Goal: Task Accomplishment & Management: Manage account settings

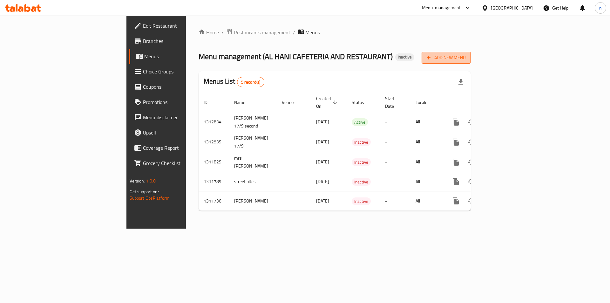
click at [466, 58] on span "Add New Menu" at bounding box center [445, 58] width 39 height 8
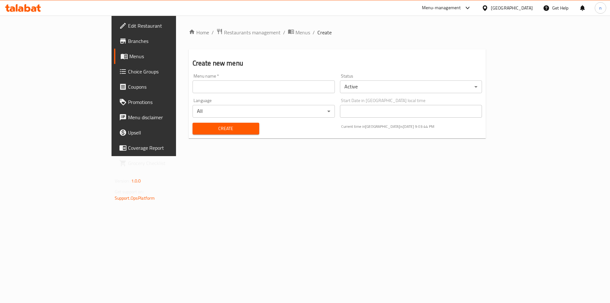
click at [192, 87] on input "text" at bounding box center [263, 86] width 142 height 13
type input "noorhan mohammed 17/9 third"
click at [198, 131] on span "Create" at bounding box center [226, 128] width 57 height 8
click at [295, 31] on span "Menus" at bounding box center [302, 33] width 15 height 8
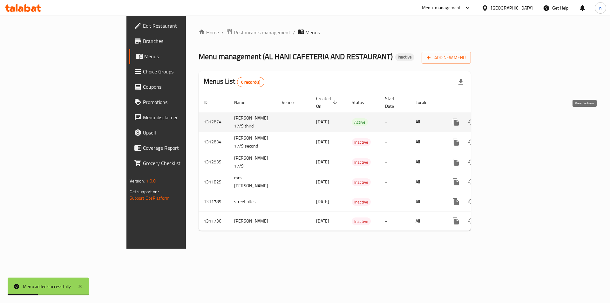
click at [505, 118] on icon "enhanced table" at bounding box center [502, 122] width 8 height 8
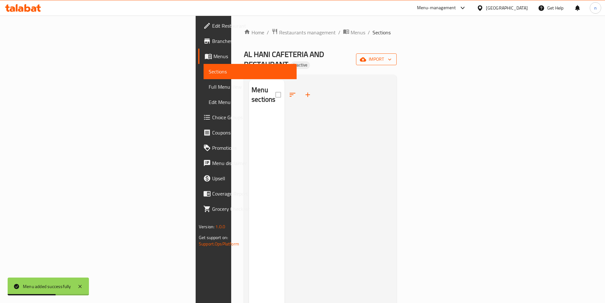
click at [393, 56] on icon "button" at bounding box center [389, 59] width 6 height 6
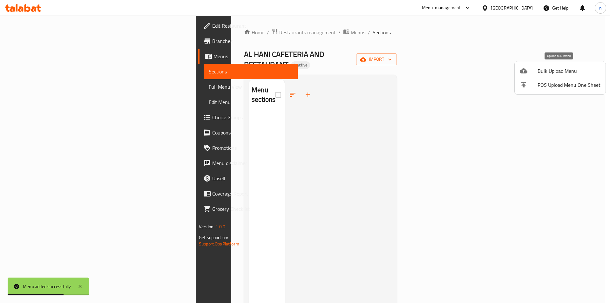
click at [566, 71] on span "Bulk Upload Menu" at bounding box center [568, 71] width 63 height 8
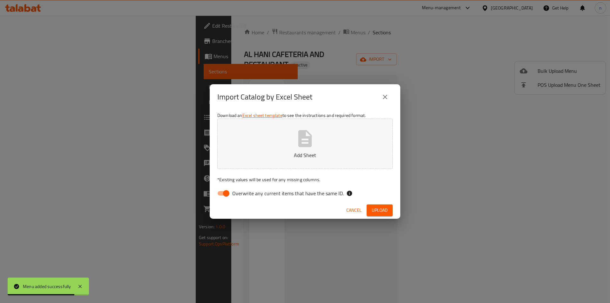
click at [221, 193] on input "Overwrite any current items that have the same ID." at bounding box center [226, 193] width 36 height 12
checkbox input "false"
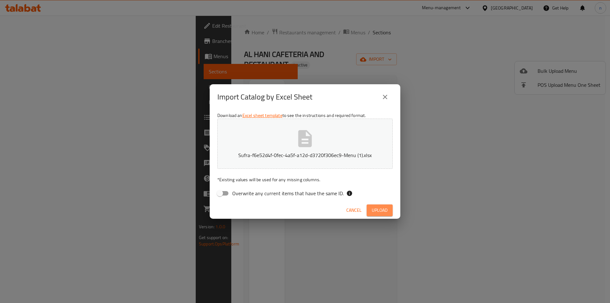
click at [383, 209] on span "Upload" at bounding box center [380, 210] width 16 height 8
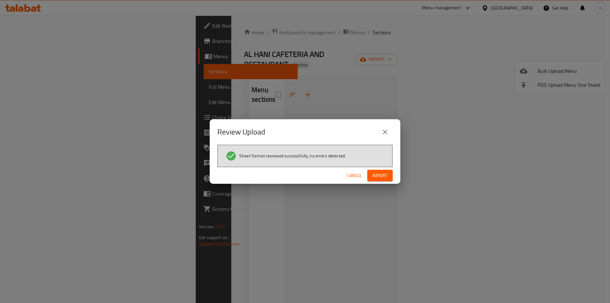
click at [379, 175] on span "Import" at bounding box center [379, 175] width 15 height 8
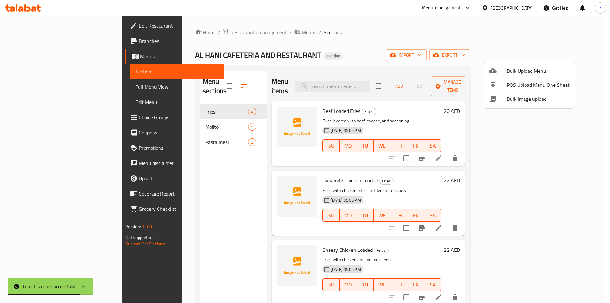
click at [434, 42] on div at bounding box center [305, 151] width 610 height 303
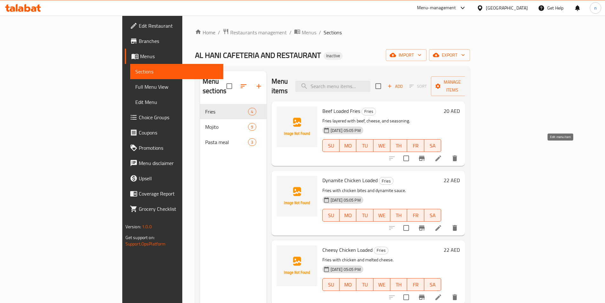
click at [442, 154] on icon at bounding box center [438, 158] width 8 height 8
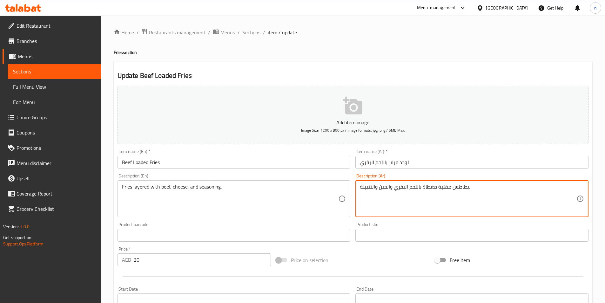
click at [430, 187] on textarea "بطاطس مقلية مغطاة باللحم البقري والجبن والتتبيلة." at bounding box center [468, 199] width 217 height 30
type textarea "بطاطس مقلية طبقات باللحم البقري والجبن والتتبيلة."
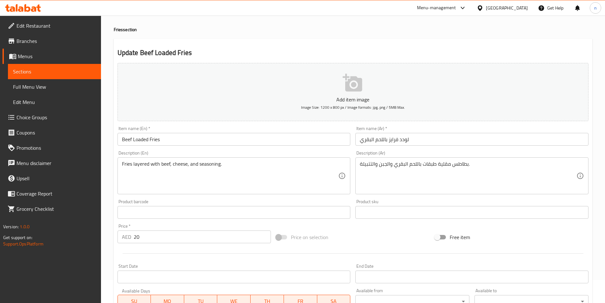
scroll to position [141, 0]
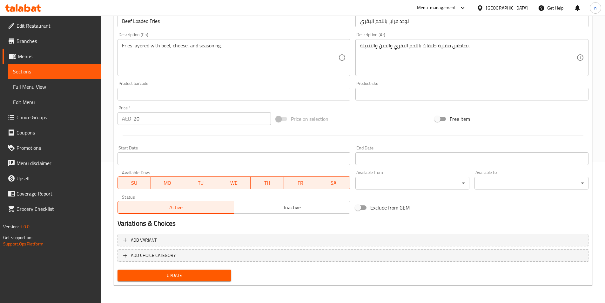
click at [184, 275] on span "Update" at bounding box center [175, 275] width 104 height 8
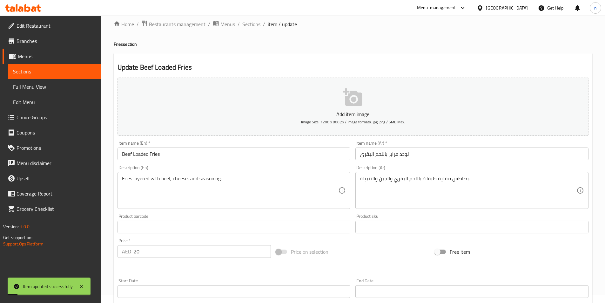
scroll to position [0, 0]
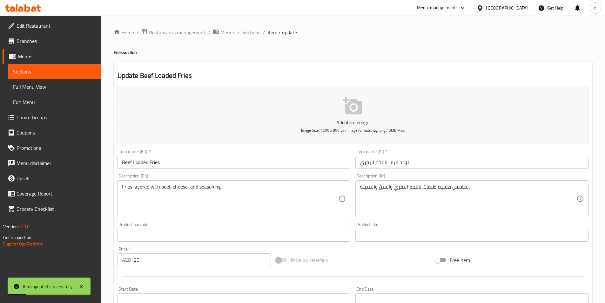
click at [257, 30] on span "Sections" at bounding box center [251, 33] width 18 height 8
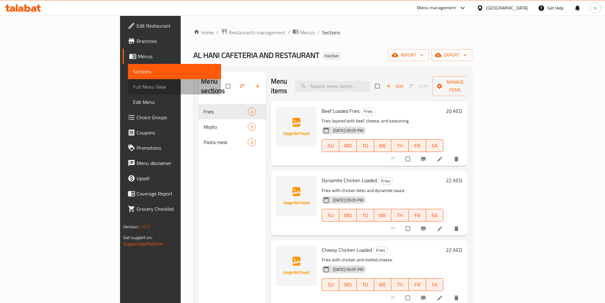
click at [133, 87] on span "Full Menu View" at bounding box center [174, 87] width 83 height 8
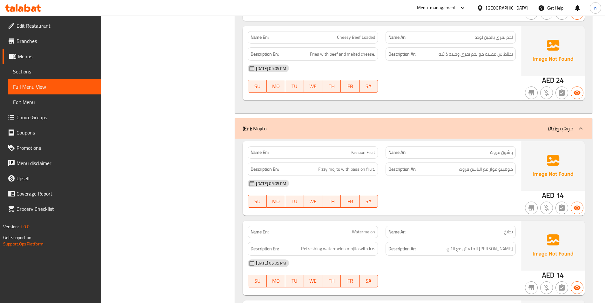
scroll to position [318, 0]
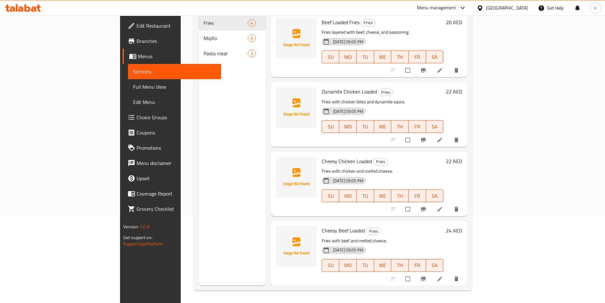
scroll to position [89, 0]
click at [442, 206] on icon at bounding box center [440, 208] width 5 height 5
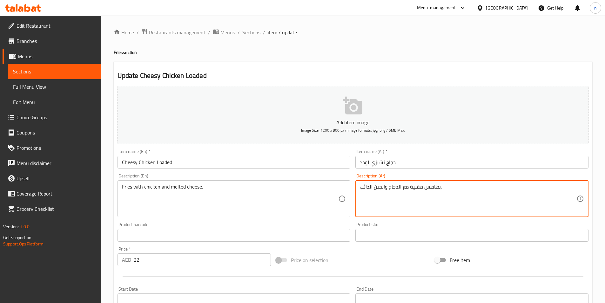
click at [433, 187] on textarea "بطاطس مقلية مع الدجاج والجبن الذائب." at bounding box center [468, 199] width 217 height 30
click at [433, 188] on textarea "بطاطس مقلية مع الدجاج والجبن الذائب." at bounding box center [468, 199] width 217 height 30
type textarea "بطاطس مقلية مع الدجاج والجبن الذائب."
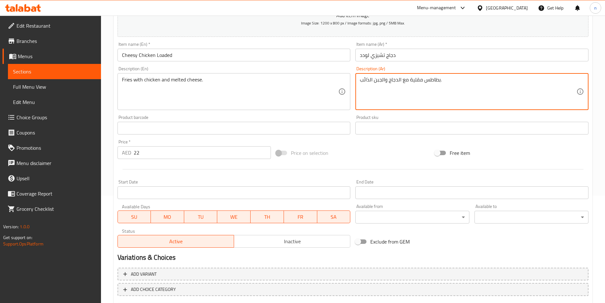
scroll to position [141, 0]
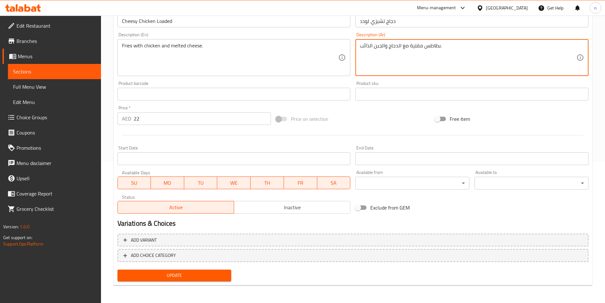
click at [177, 277] on span "Update" at bounding box center [175, 275] width 104 height 8
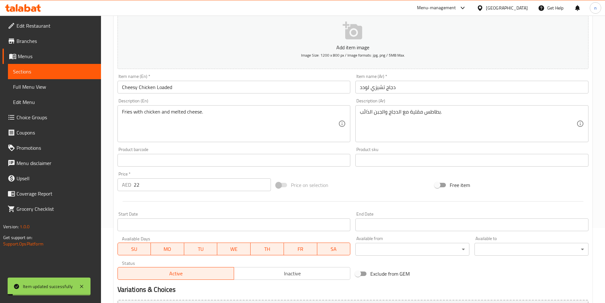
scroll to position [0, 0]
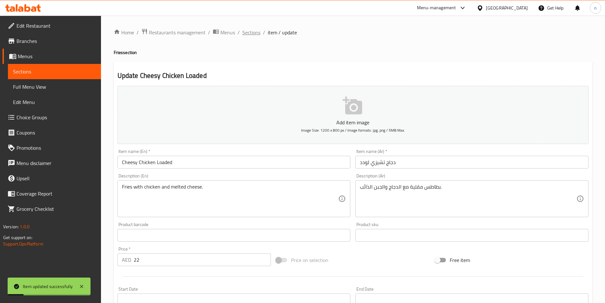
click at [254, 29] on span "Sections" at bounding box center [251, 33] width 18 height 8
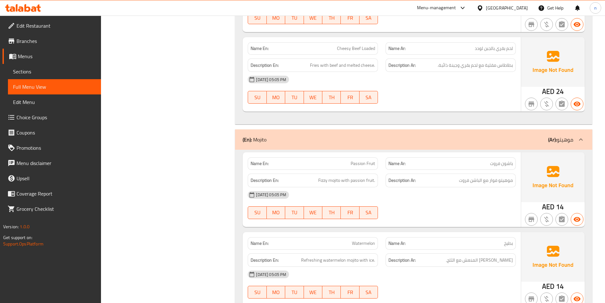
scroll to position [286, 0]
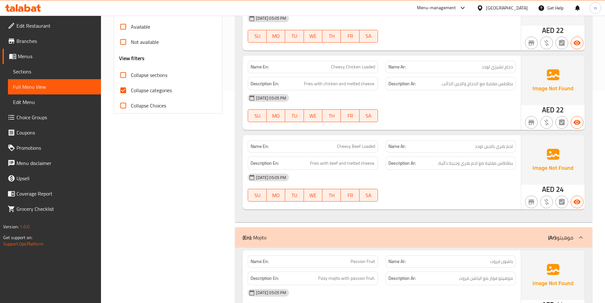
scroll to position [222, 0]
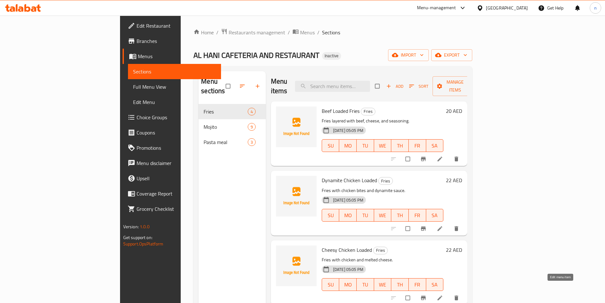
click at [443, 294] on icon at bounding box center [440, 297] width 6 height 6
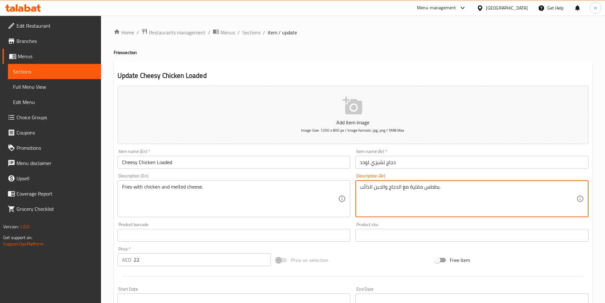
type textarea "بطاطس مقلية مع الدجاج والجبن الذائب."
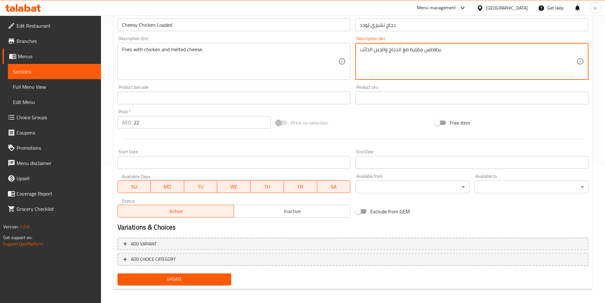
scroll to position [141, 0]
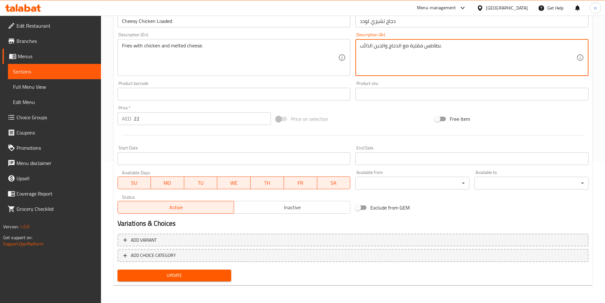
click at [184, 273] on span "Update" at bounding box center [175, 275] width 104 height 8
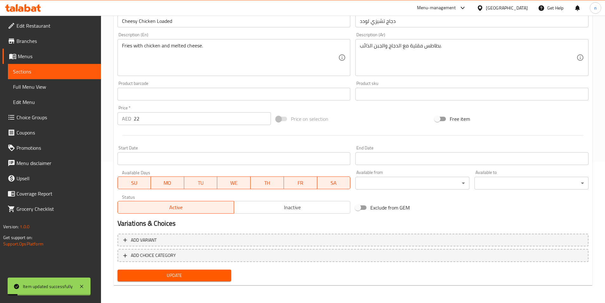
scroll to position [0, 0]
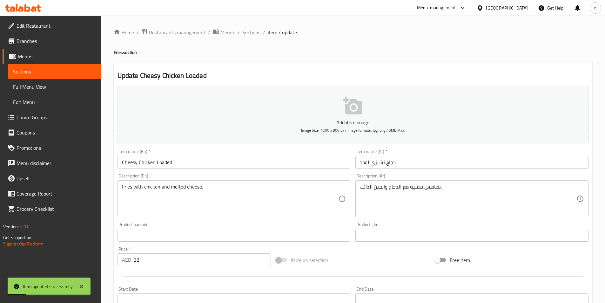
click at [251, 31] on span "Sections" at bounding box center [251, 33] width 18 height 8
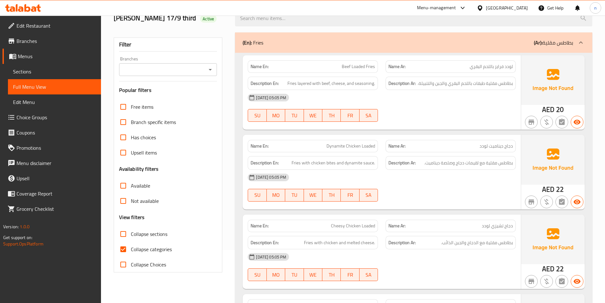
scroll to position [95, 0]
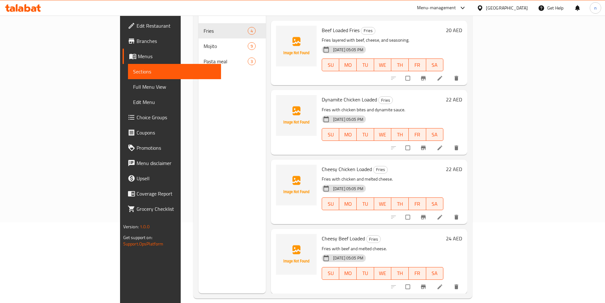
scroll to position [89, 0]
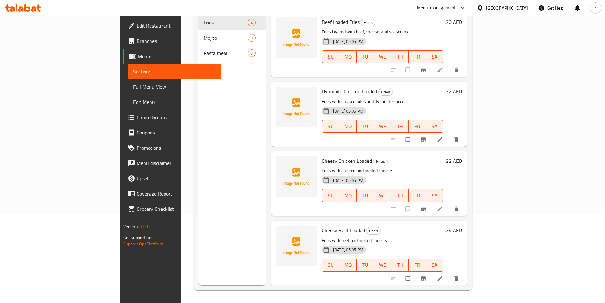
click at [442, 206] on icon at bounding box center [440, 208] width 5 height 5
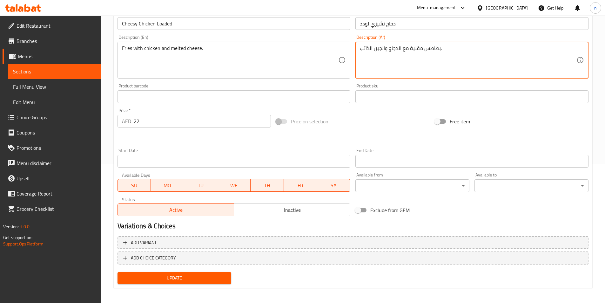
scroll to position [141, 0]
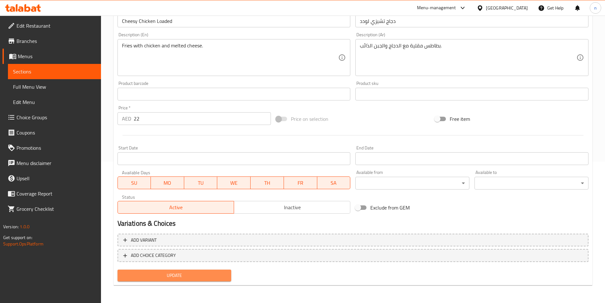
click at [167, 276] on span "Update" at bounding box center [175, 275] width 104 height 8
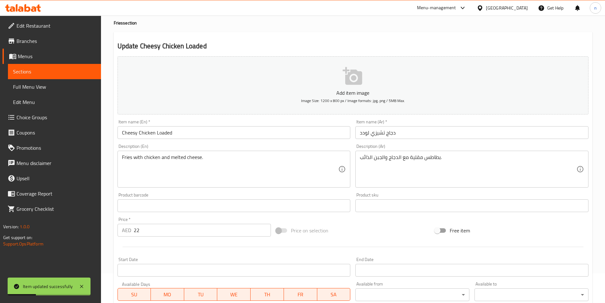
scroll to position [0, 0]
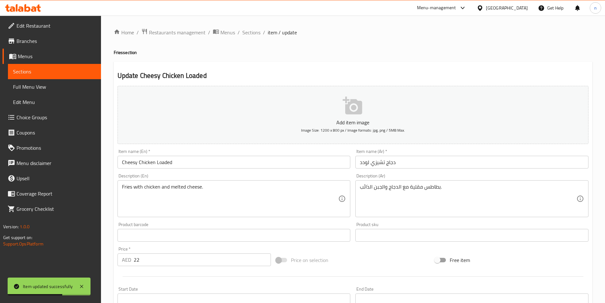
click at [33, 71] on span "Sections" at bounding box center [54, 72] width 83 height 8
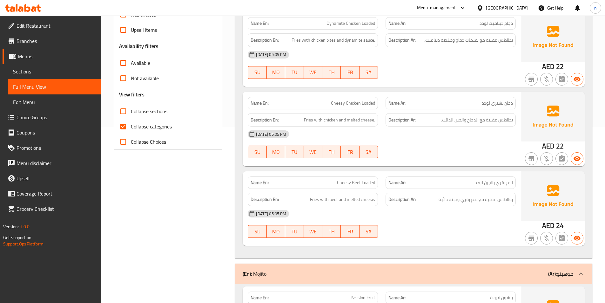
scroll to position [222, 0]
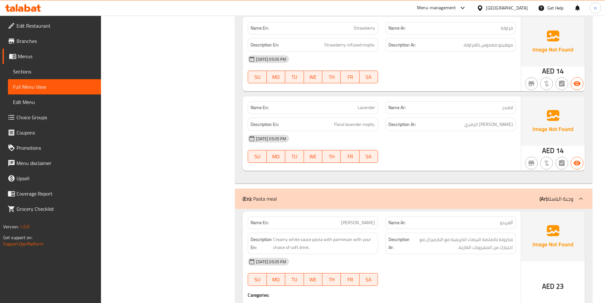
scroll to position [1016, 0]
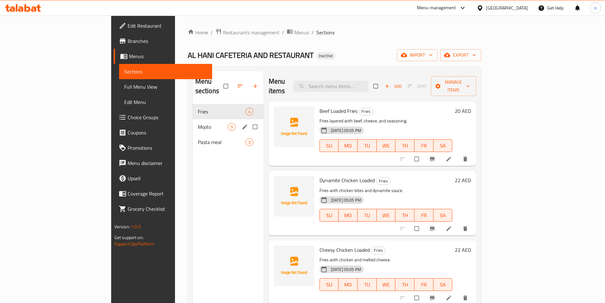
click at [198, 123] on span "Mojito" at bounding box center [213, 127] width 30 height 8
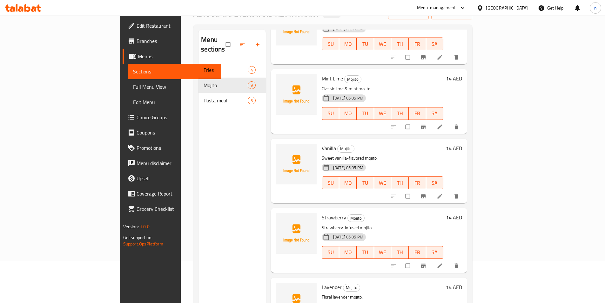
scroll to position [89, 0]
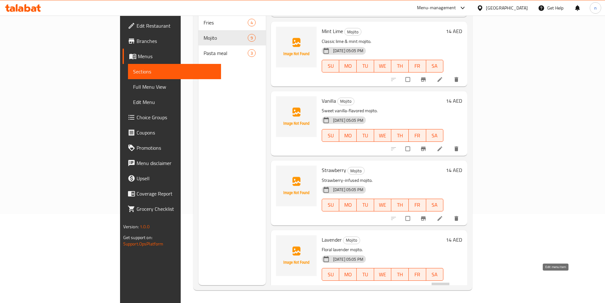
click at [443, 284] on icon at bounding box center [440, 287] width 6 height 6
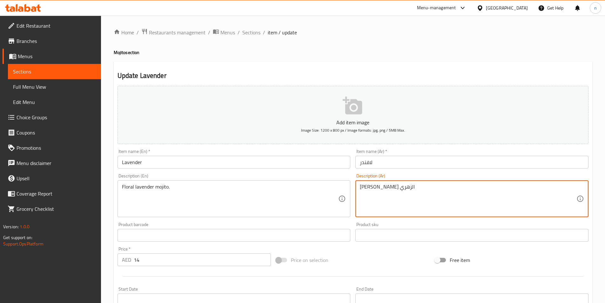
drag, startPoint x: 375, startPoint y: 186, endPoint x: 359, endPoint y: 186, distance: 15.9
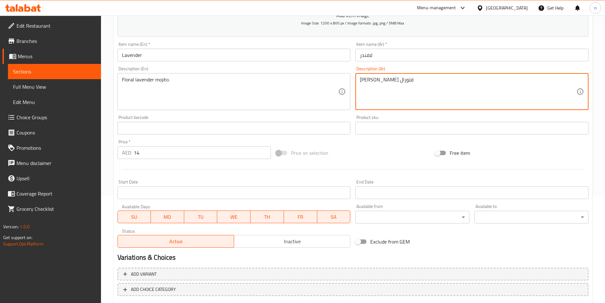
scroll to position [141, 0]
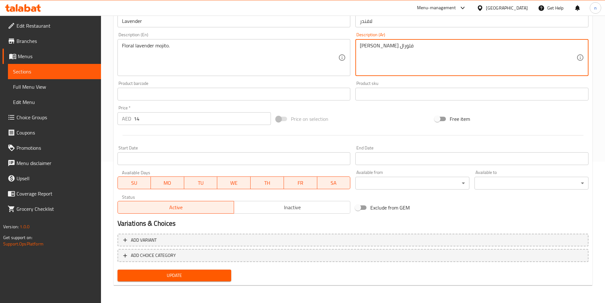
type textarea "[PERSON_NAME] فلورال"
click at [161, 274] on span "Update" at bounding box center [175, 275] width 104 height 8
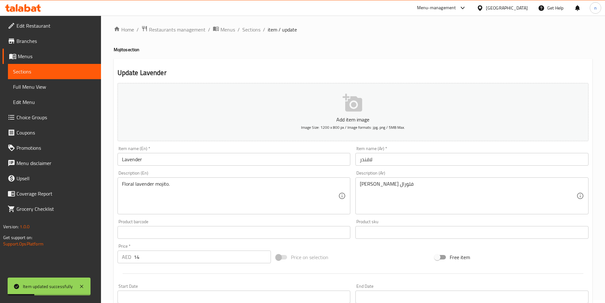
scroll to position [0, 0]
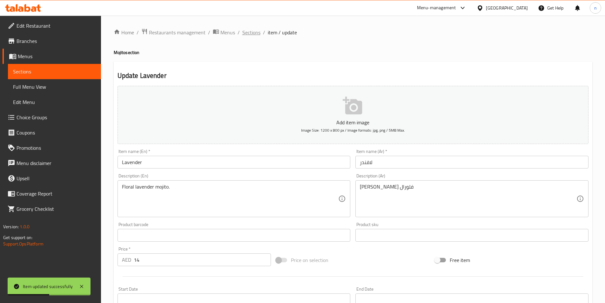
click at [248, 30] on span "Sections" at bounding box center [251, 33] width 18 height 8
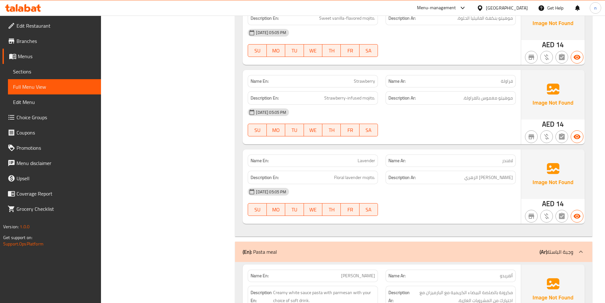
scroll to position [984, 0]
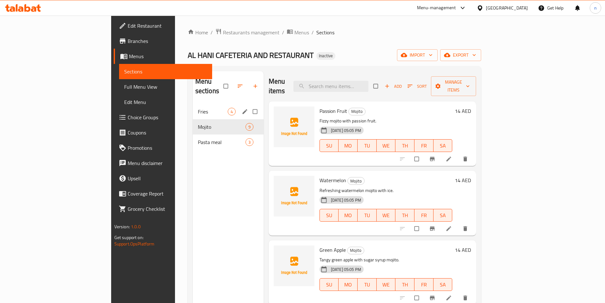
click at [198, 108] on span "Fries" at bounding box center [213, 112] width 30 height 8
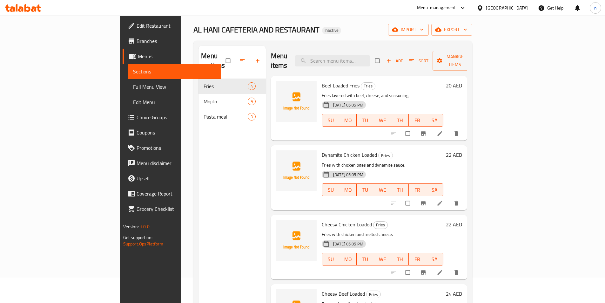
scroll to position [64, 0]
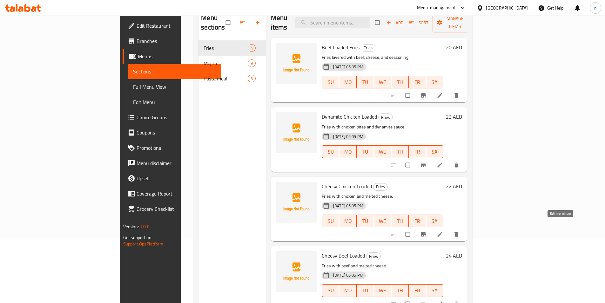
click at [443, 231] on icon at bounding box center [440, 234] width 6 height 6
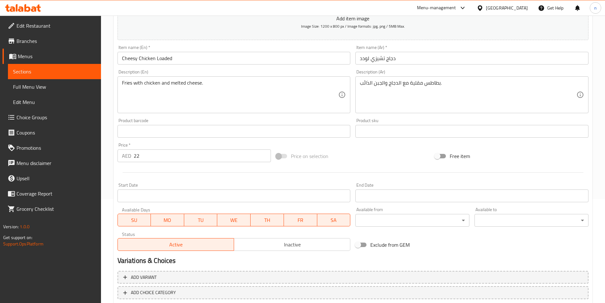
scroll to position [141, 0]
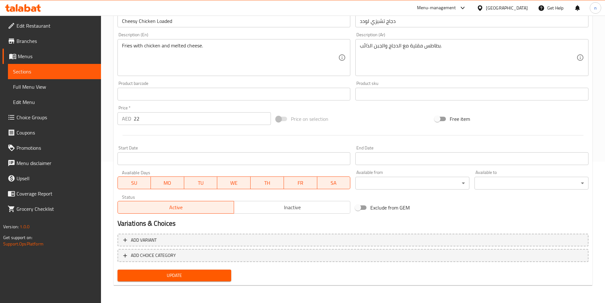
click at [176, 274] on span "Update" at bounding box center [175, 275] width 104 height 8
click at [174, 273] on span "Update" at bounding box center [175, 275] width 104 height 8
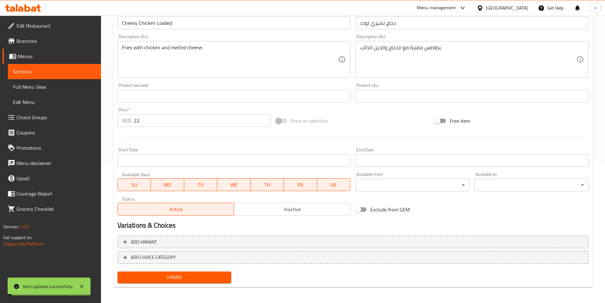
scroll to position [0, 0]
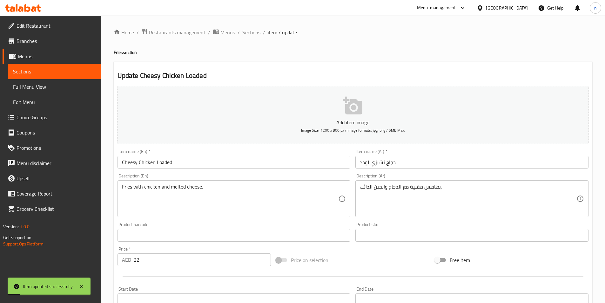
click at [253, 33] on span "Sections" at bounding box center [251, 33] width 18 height 8
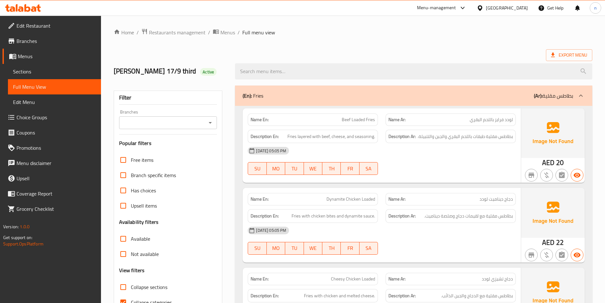
click at [574, 53] on span "Export Menu" at bounding box center [569, 55] width 36 height 8
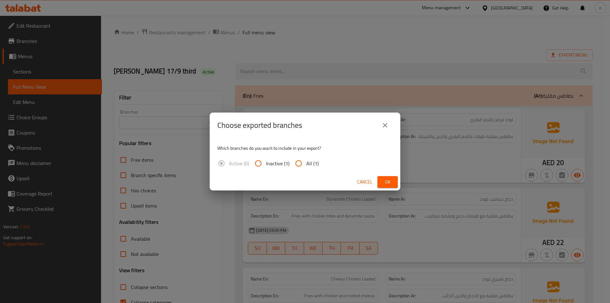
click at [299, 163] on input "All (1)" at bounding box center [298, 163] width 15 height 15
radio input "true"
click at [388, 181] on span "Ok" at bounding box center [387, 182] width 10 height 8
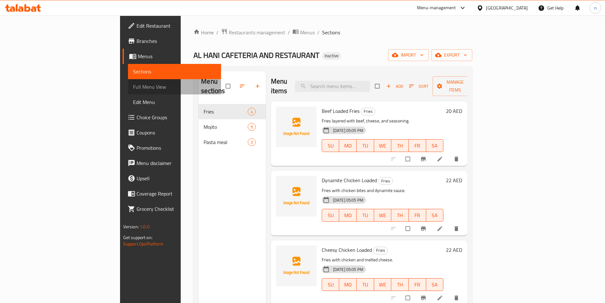
click at [133, 85] on span "Full Menu View" at bounding box center [174, 87] width 83 height 8
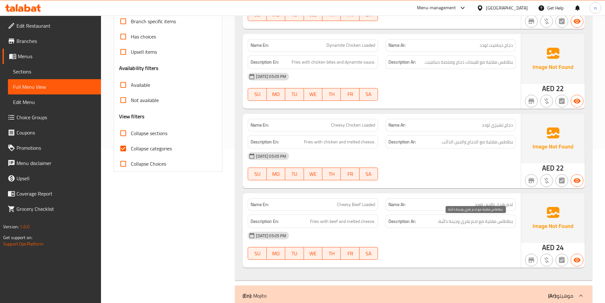
scroll to position [191, 0]
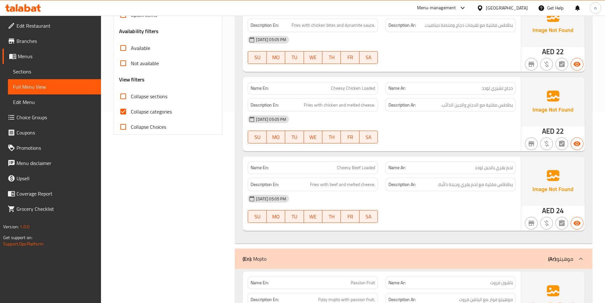
click at [367, 170] on span "Cheesy Beef Loaded" at bounding box center [356, 167] width 38 height 7
copy span "Cheesy Beef Loaded"
click at [70, 72] on span "Sections" at bounding box center [54, 72] width 83 height 8
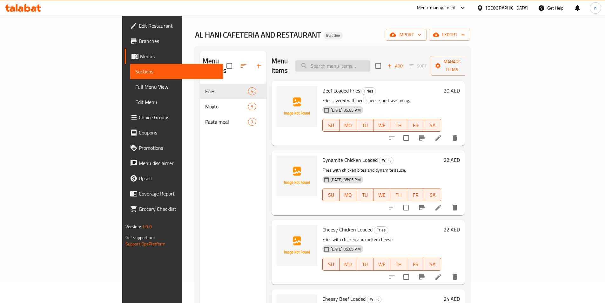
scroll to position [19, 0]
paste input "Cheesy Beef Loaded"
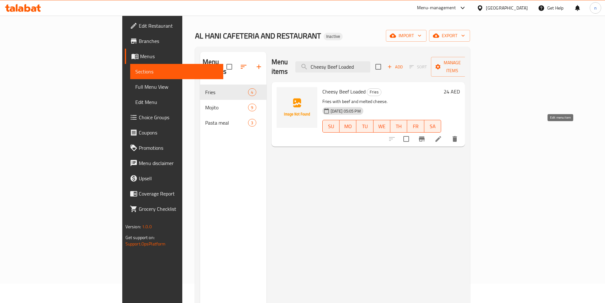
type input "Cheesy Beef Loaded"
click at [441, 136] on icon at bounding box center [438, 139] width 6 height 6
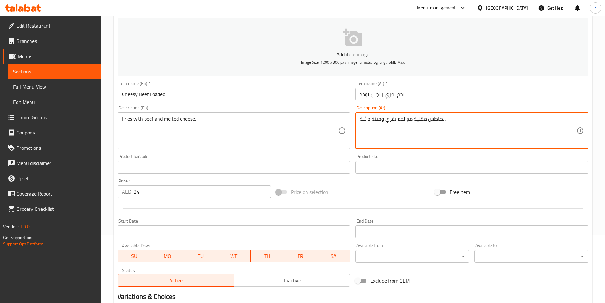
scroll to position [141, 0]
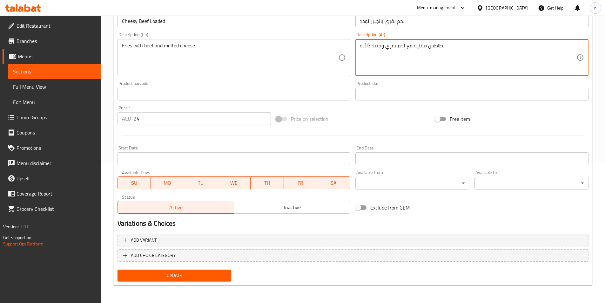
type textarea "بطاطس مقلية مع لحم بقري وجبنة ذائبة."
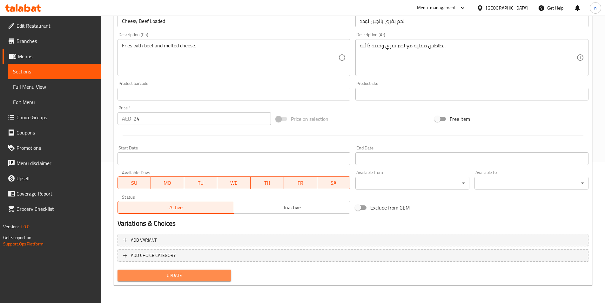
click at [169, 279] on span "Update" at bounding box center [175, 275] width 104 height 8
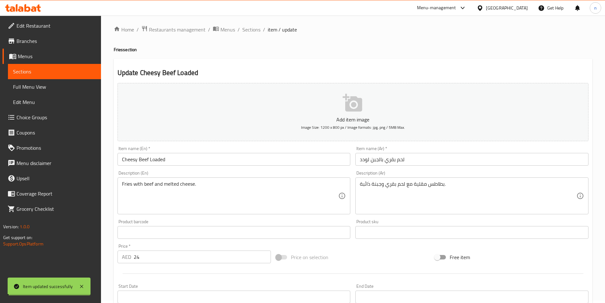
scroll to position [0, 0]
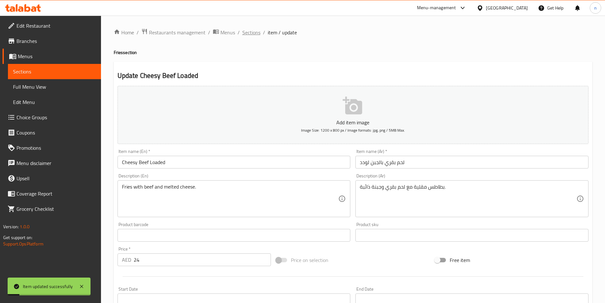
click at [253, 33] on span "Sections" at bounding box center [251, 33] width 18 height 8
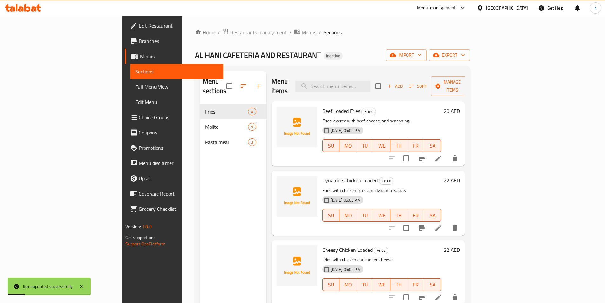
click at [130, 91] on link "Full Menu View" at bounding box center [176, 86] width 93 height 15
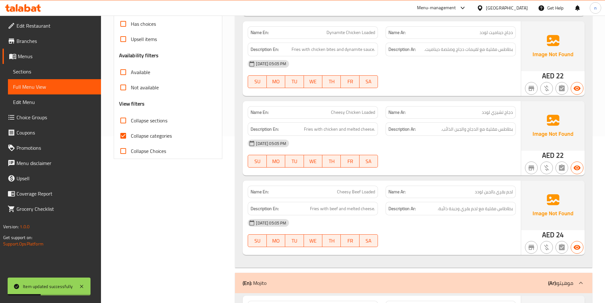
scroll to position [222, 0]
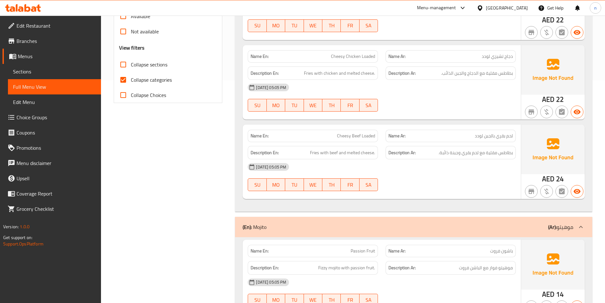
click at [125, 81] on input "Collapse categories" at bounding box center [123, 79] width 15 height 15
checkbox input "false"
click at [125, 96] on input "Collapse Choices" at bounding box center [123, 94] width 15 height 15
checkbox input "true"
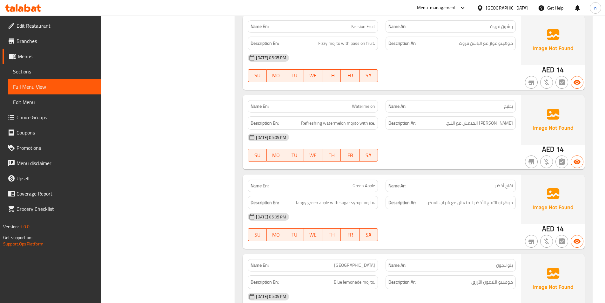
scroll to position [355, 0]
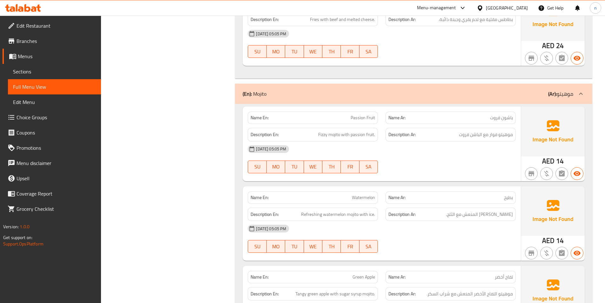
click at [28, 43] on span "Branches" at bounding box center [56, 41] width 79 height 8
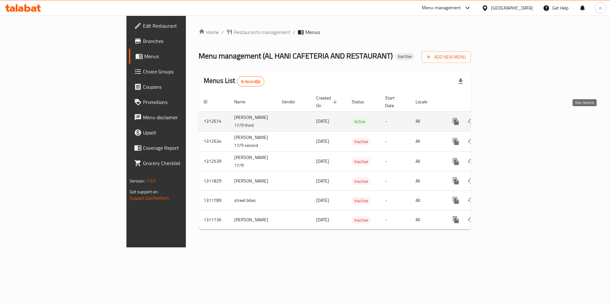
click at [505, 117] on icon "enhanced table" at bounding box center [502, 121] width 8 height 8
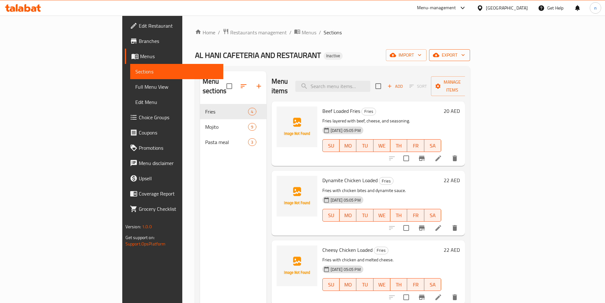
click at [465, 55] on span "export" at bounding box center [449, 55] width 31 height 8
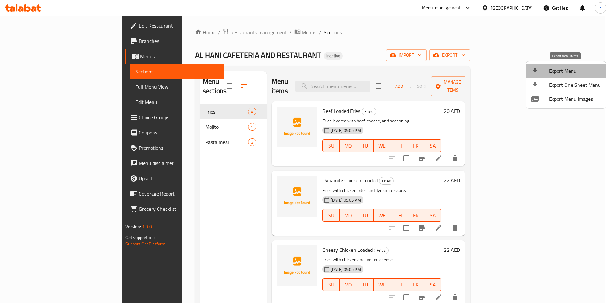
click at [569, 70] on span "Export Menu" at bounding box center [575, 71] width 52 height 8
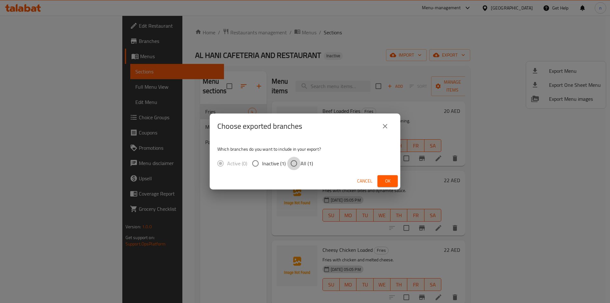
click at [293, 163] on input "All (1)" at bounding box center [293, 163] width 13 height 13
radio input "true"
click at [395, 181] on button "Ok" at bounding box center [387, 181] width 20 height 12
